Goal: Find specific page/section: Find specific page/section

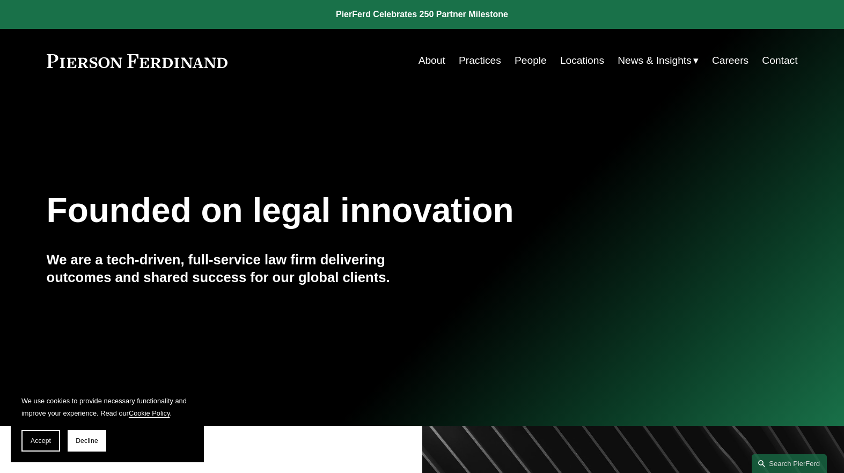
click at [571, 62] on link "Locations" at bounding box center [582, 60] width 44 height 20
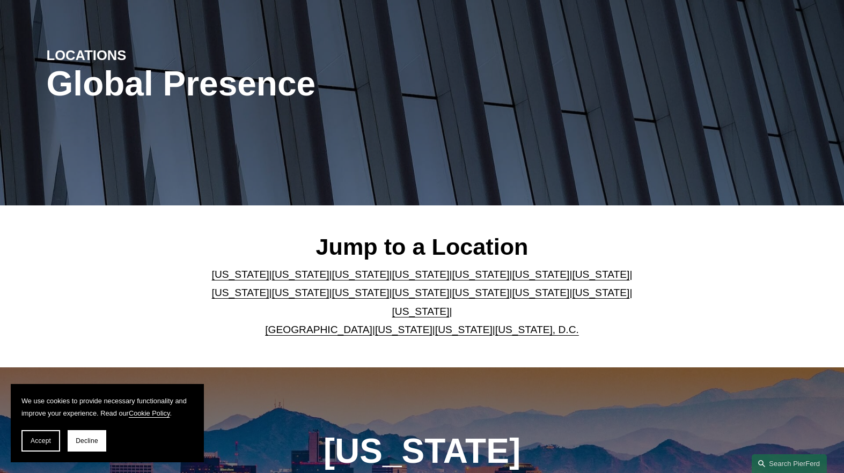
scroll to position [107, 0]
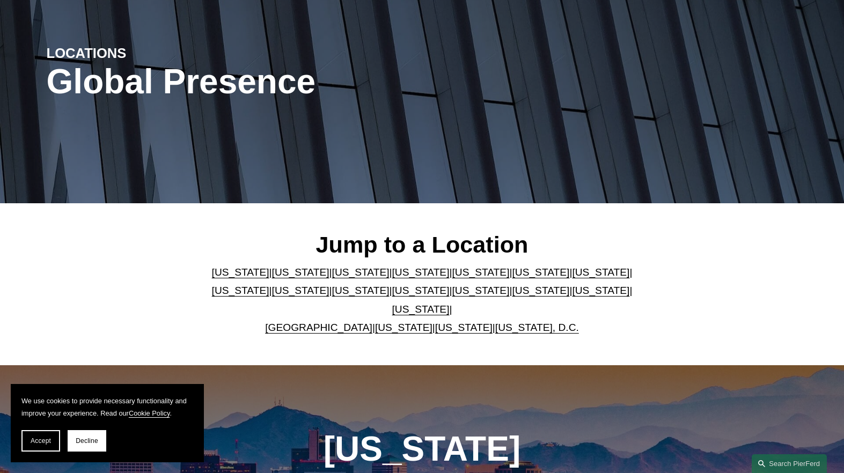
click at [282, 278] on link "[US_STATE]" at bounding box center [300, 272] width 57 height 11
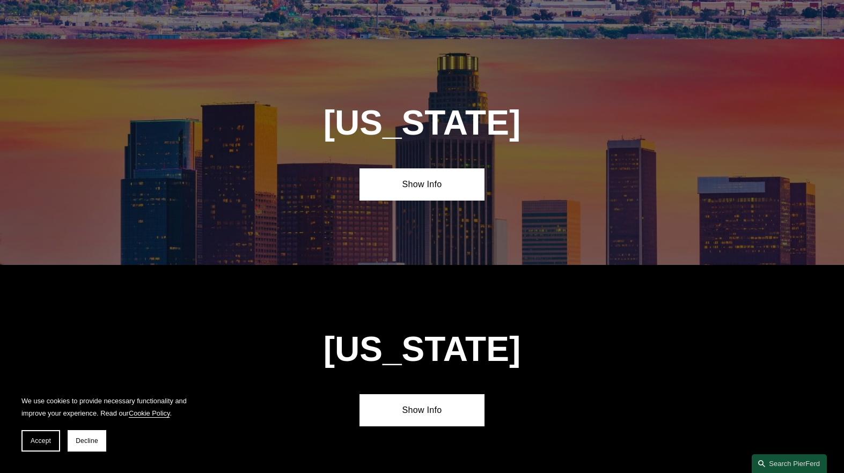
scroll to position [692, 0]
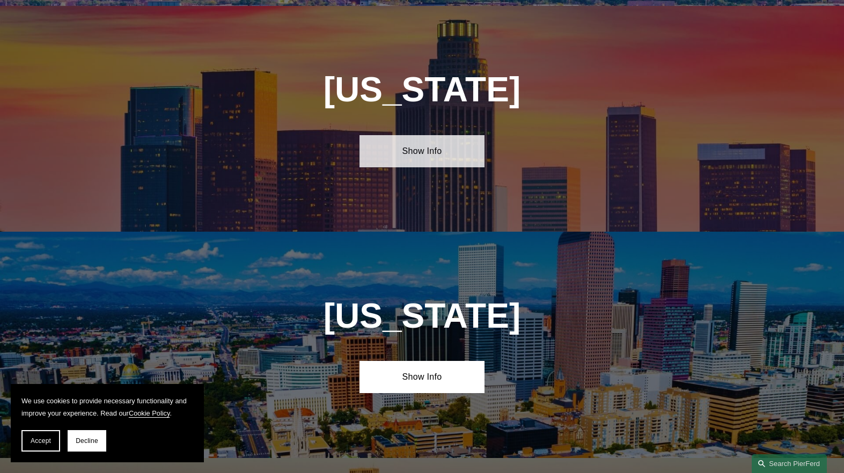
click at [417, 143] on link "Show Info" at bounding box center [421, 151] width 125 height 32
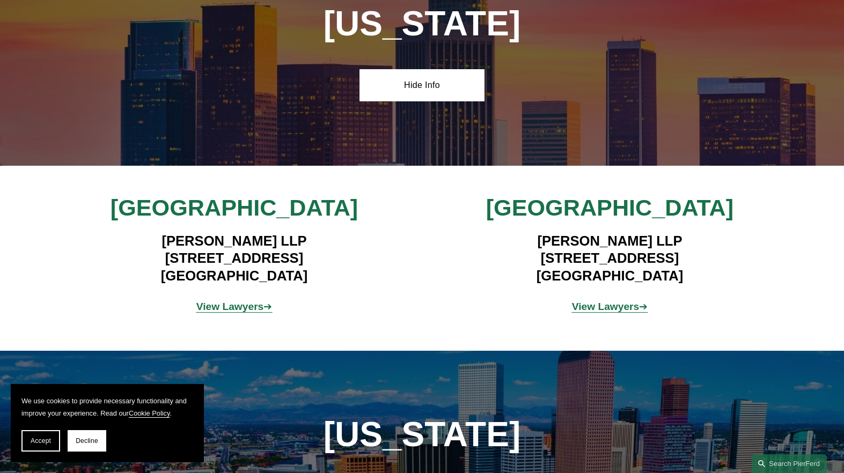
scroll to position [761, 0]
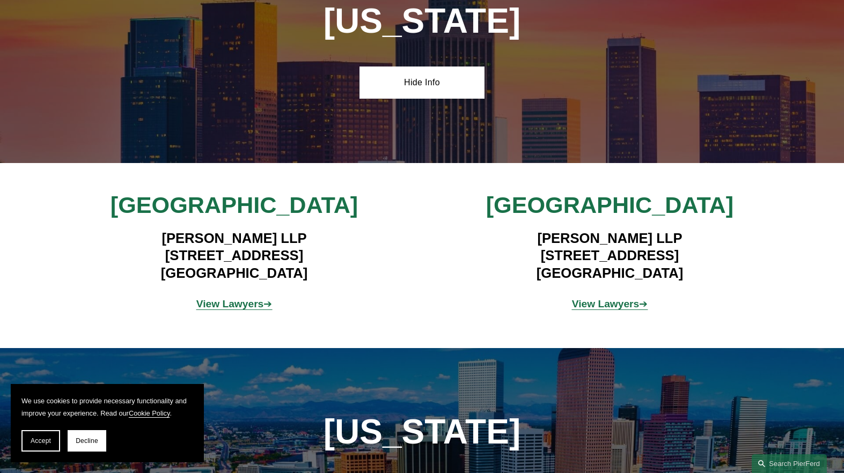
click at [581, 298] on strong "View Lawyers" at bounding box center [606, 303] width 68 height 11
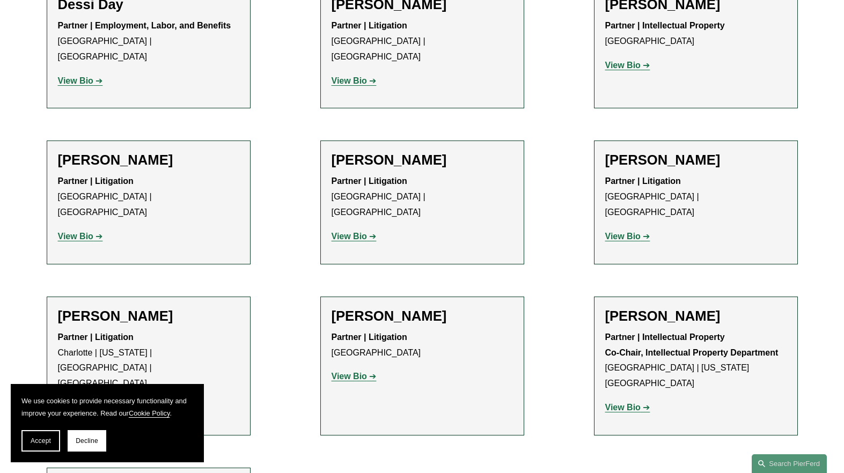
scroll to position [637, 0]
